Goal: Transaction & Acquisition: Purchase product/service

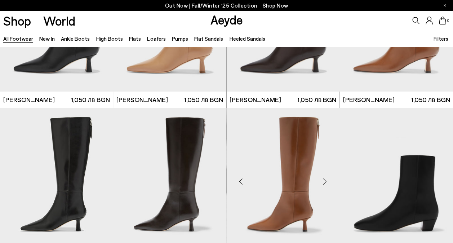
scroll to position [1263, 0]
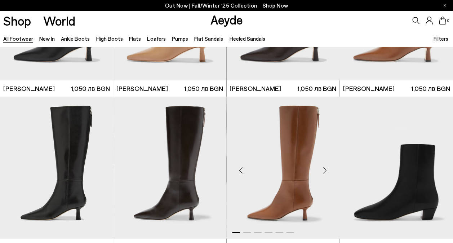
scroll to position [1263, 0]
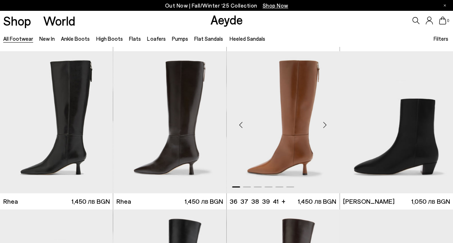
click at [298, 121] on img "1 / 6" at bounding box center [283, 122] width 113 height 142
click at [309, 127] on img "1 / 6" at bounding box center [283, 122] width 113 height 142
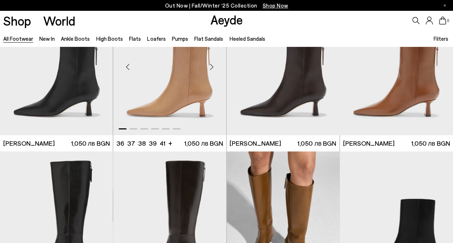
scroll to position [1118, 0]
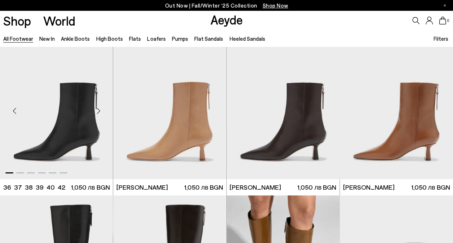
click at [93, 154] on img "1 / 6" at bounding box center [56, 108] width 113 height 142
click at [81, 112] on img "1 / 6" at bounding box center [56, 108] width 113 height 142
click at [180, 126] on img "1 / 6" at bounding box center [169, 108] width 113 height 142
click at [190, 185] on span "1,050 лв BGN" at bounding box center [203, 187] width 39 height 9
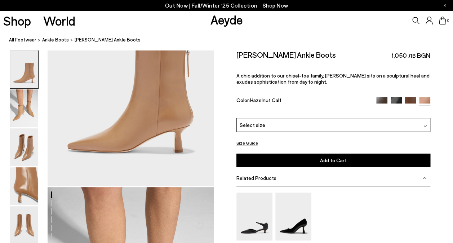
scroll to position [108, 0]
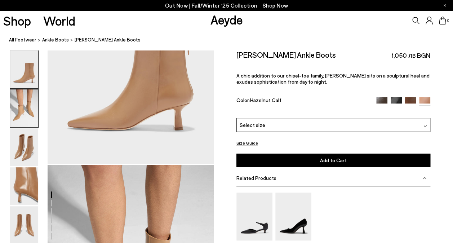
click at [22, 101] on img at bounding box center [24, 108] width 28 height 38
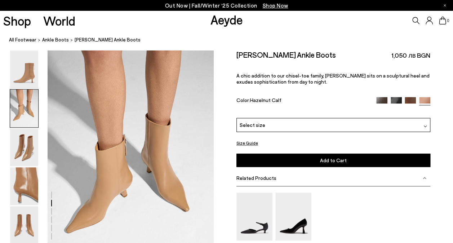
scroll to position [223, 0]
